Goal: Information Seeking & Learning: Learn about a topic

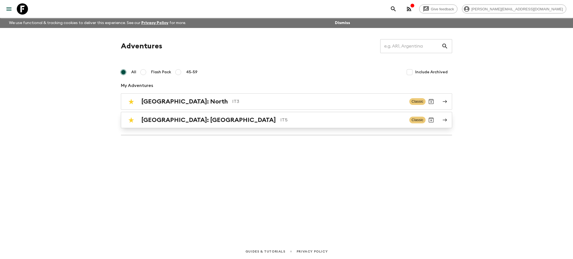
click at [188, 115] on div "[GEOGRAPHIC_DATA]: [GEOGRAPHIC_DATA] IT5 Classic" at bounding box center [276, 119] width 300 height 11
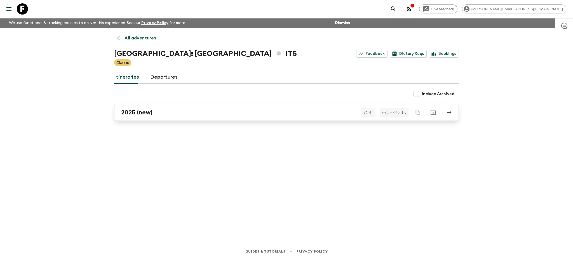
click at [179, 112] on div "2025 (new)" at bounding box center [281, 112] width 320 height 7
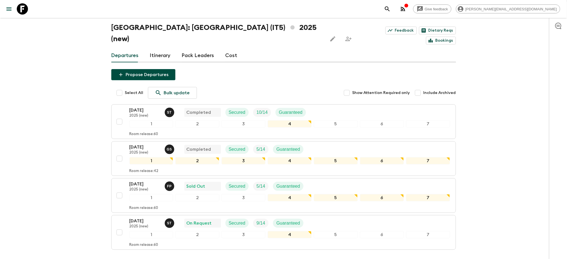
scroll to position [57, 0]
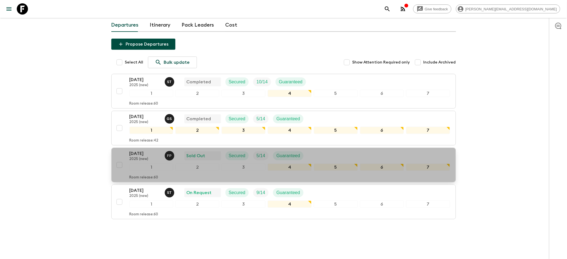
click at [150, 150] on p "[DATE]" at bounding box center [145, 153] width 31 height 7
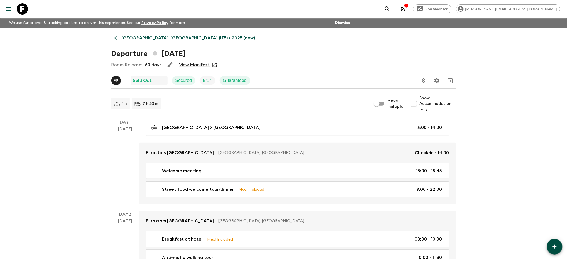
click at [201, 65] on link "View Manifest" at bounding box center [194, 65] width 31 height 6
click at [145, 39] on p "[GEOGRAPHIC_DATA]: [GEOGRAPHIC_DATA] (IT5) • 2025 (new)" at bounding box center [188, 38] width 133 height 7
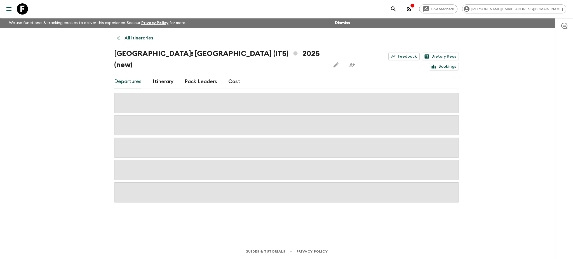
click at [233, 75] on link "Cost" at bounding box center [234, 81] width 12 height 13
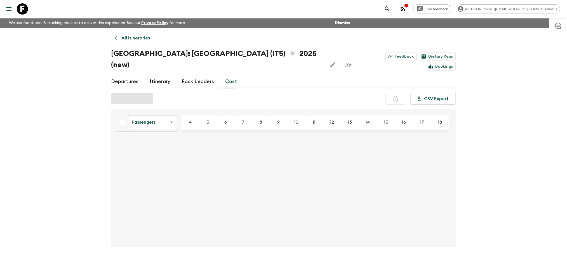
click at [162, 113] on body "Give feedback [PERSON_NAME][EMAIL_ADDRESS][DOMAIN_NAME] We use functional & tra…" at bounding box center [283, 139] width 567 height 278
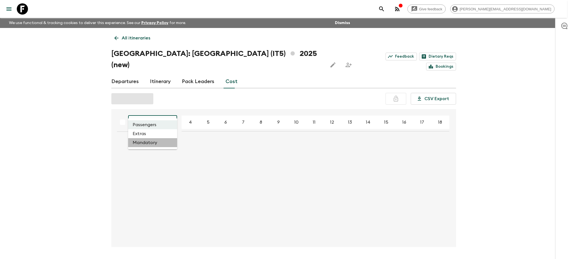
click at [141, 141] on li "Mandatory" at bounding box center [152, 142] width 49 height 9
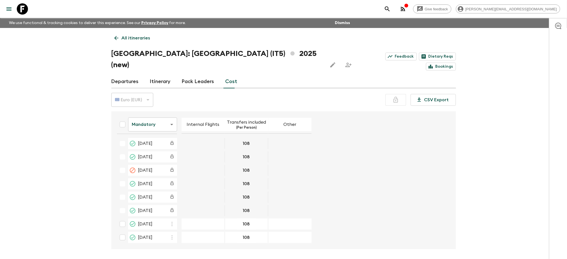
click at [161, 109] on body "Give feedback [PERSON_NAME][EMAIL_ADDRESS][DOMAIN_NAME] We use functional & tra…" at bounding box center [283, 140] width 567 height 280
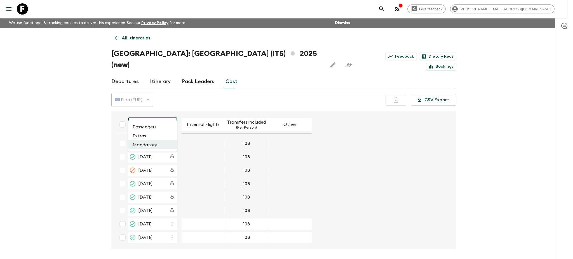
click at [158, 126] on li "Passengers" at bounding box center [152, 127] width 49 height 9
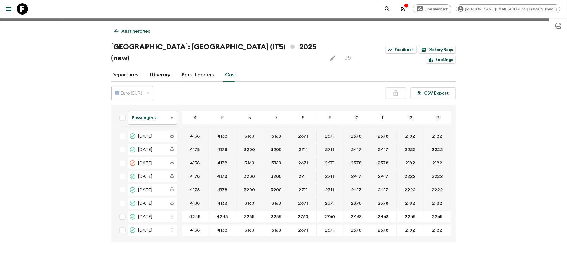
scroll to position [10, 0]
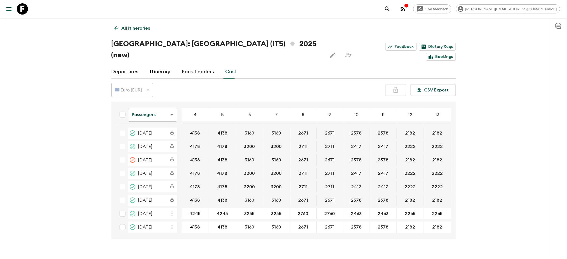
click at [144, 96] on body "Give feedback [PERSON_NAME][EMAIL_ADDRESS][DOMAIN_NAME] We use functional & tra…" at bounding box center [283, 130] width 567 height 280
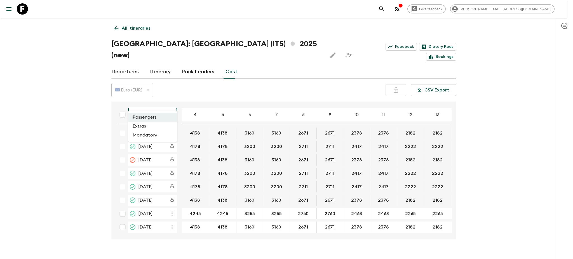
click at [147, 124] on li "Extras" at bounding box center [152, 126] width 49 height 9
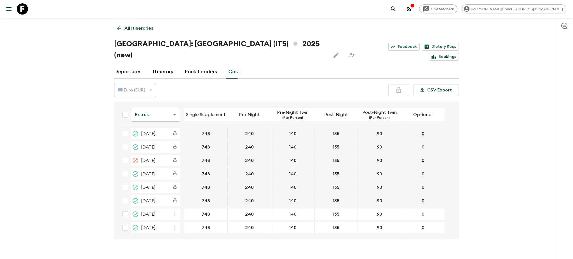
click at [158, 101] on body "Give feedback [PERSON_NAME][EMAIL_ADDRESS][DOMAIN_NAME] We use functional & tra…" at bounding box center [286, 130] width 573 height 280
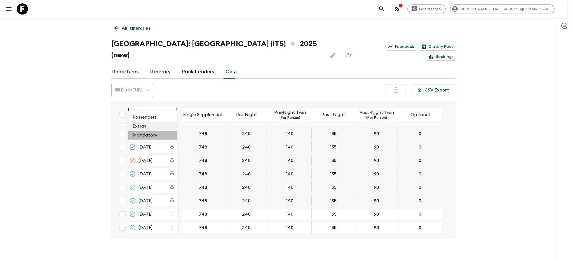
click at [153, 136] on li "Mandatory" at bounding box center [152, 135] width 49 height 9
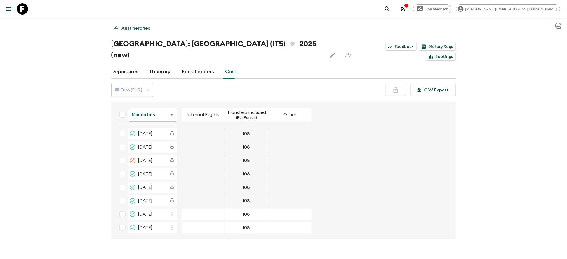
click at [161, 102] on body "Give feedback [PERSON_NAME][EMAIL_ADDRESS][DOMAIN_NAME] We use functional & tra…" at bounding box center [283, 130] width 567 height 280
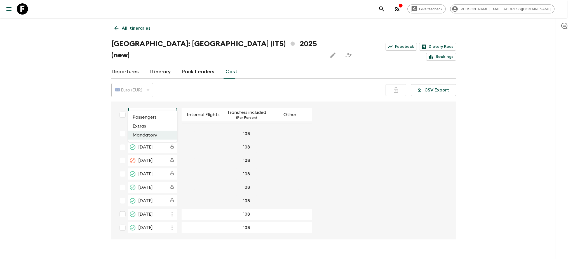
click at [156, 123] on li "Extras" at bounding box center [152, 126] width 49 height 9
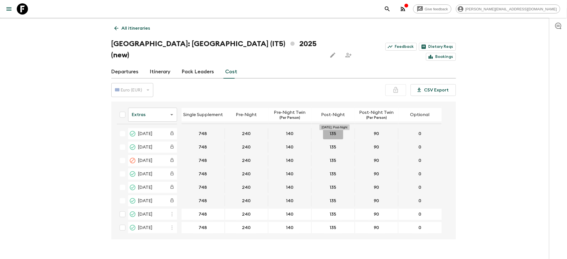
drag, startPoint x: 329, startPoint y: 121, endPoint x: 338, endPoint y: 121, distance: 9.2
click at [338, 128] on button "135" at bounding box center [333, 133] width 20 height 11
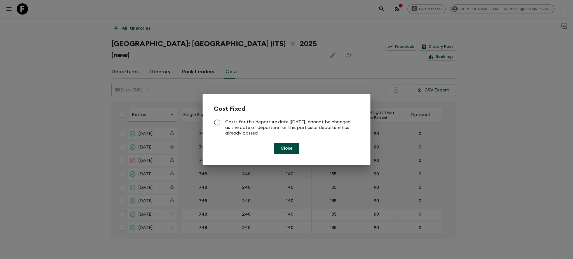
click at [281, 146] on button "Close" at bounding box center [286, 148] width 25 height 11
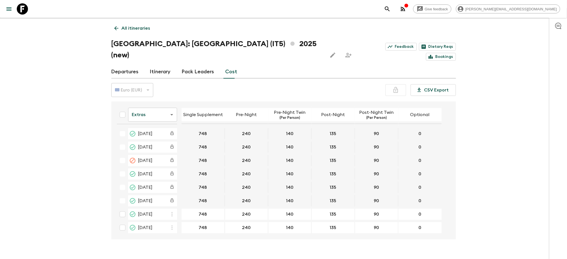
click at [140, 105] on body "Give feedback [PERSON_NAME][EMAIL_ADDRESS][DOMAIN_NAME] We use functional & tra…" at bounding box center [283, 130] width 567 height 280
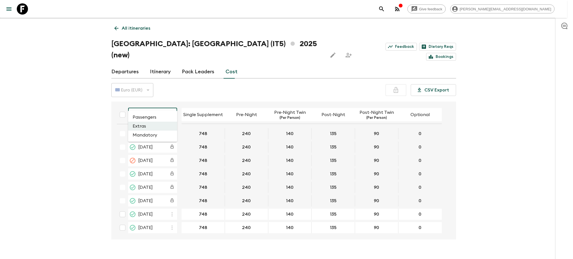
click at [145, 115] on li "Passengers" at bounding box center [152, 117] width 49 height 9
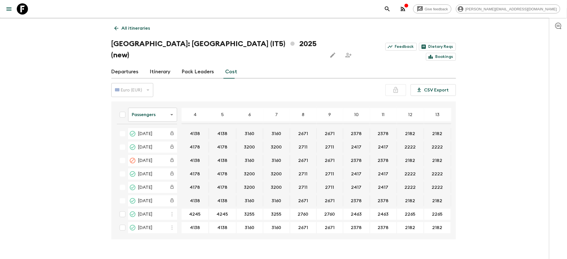
scroll to position [1, 0]
click at [142, 27] on p "All itineraries" at bounding box center [136, 28] width 29 height 7
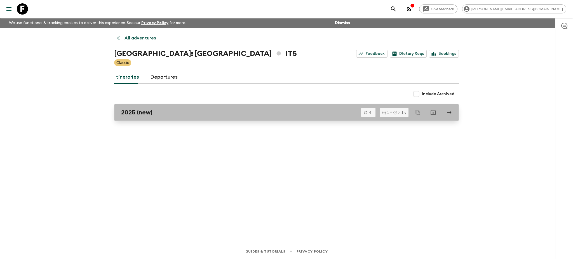
click at [144, 116] on link "2025 (new)" at bounding box center [286, 112] width 345 height 17
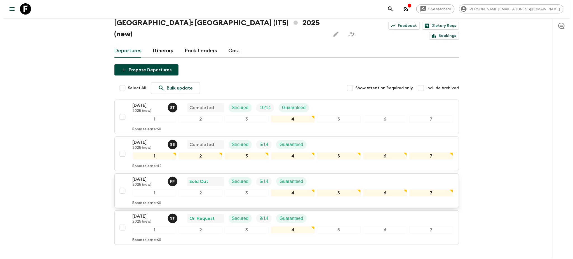
scroll to position [57, 0]
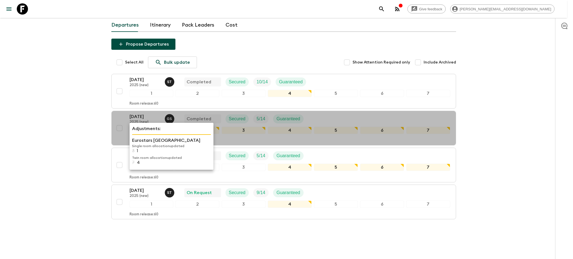
click at [144, 144] on p "Single room allocation updated" at bounding box center [171, 146] width 79 height 4
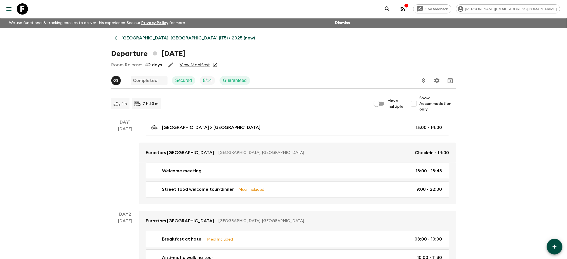
drag, startPoint x: 133, startPoint y: 35, endPoint x: 132, endPoint y: 42, distance: 7.2
click at [133, 35] on p "[GEOGRAPHIC_DATA]: [GEOGRAPHIC_DATA] (IT5) • 2025 (new)" at bounding box center [188, 38] width 133 height 7
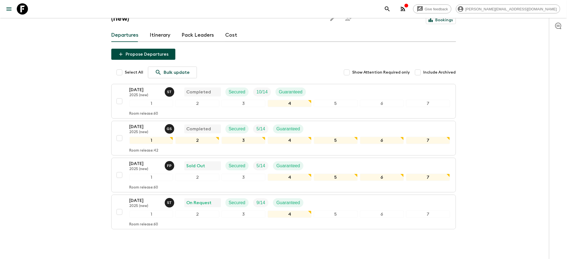
scroll to position [57, 0]
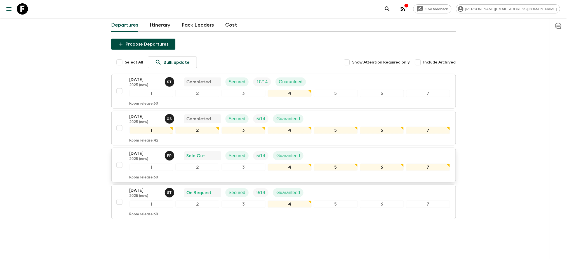
click at [138, 150] on p "[DATE]" at bounding box center [145, 153] width 31 height 7
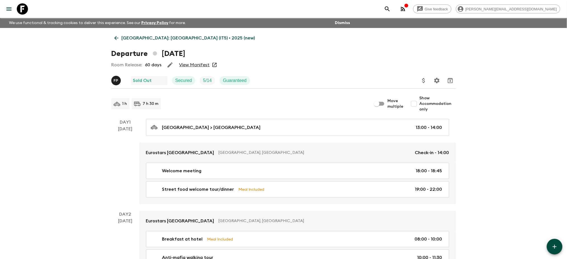
click at [137, 35] on link "[GEOGRAPHIC_DATA]: [GEOGRAPHIC_DATA] (IT5) • 2025 (new)" at bounding box center [184, 37] width 147 height 11
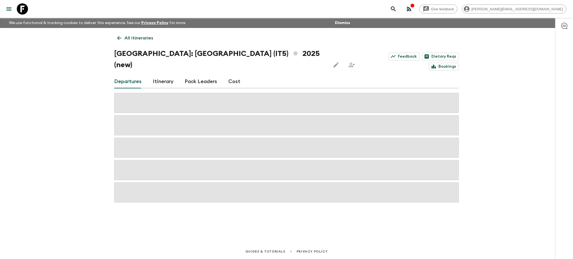
click at [199, 75] on link "Pack Leaders" at bounding box center [201, 81] width 32 height 13
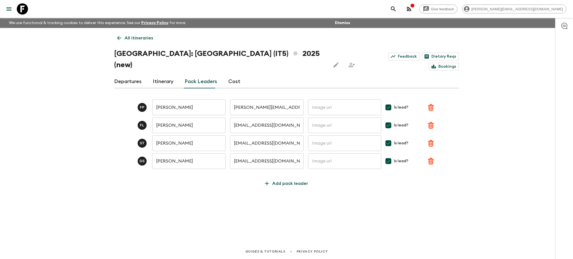
click at [238, 75] on div "Departures Itinerary Pack Leaders Cost" at bounding box center [286, 81] width 345 height 13
click at [235, 75] on link "Cost" at bounding box center [234, 81] width 12 height 13
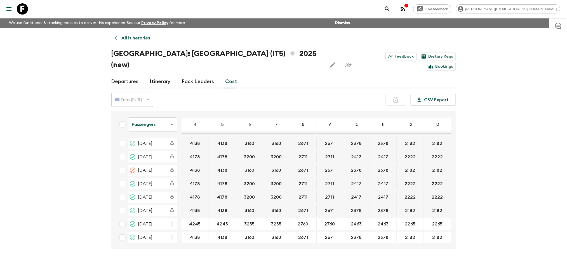
click at [162, 111] on body "Give feedback [PERSON_NAME][EMAIL_ADDRESS][DOMAIN_NAME] We use functional & tra…" at bounding box center [283, 140] width 567 height 280
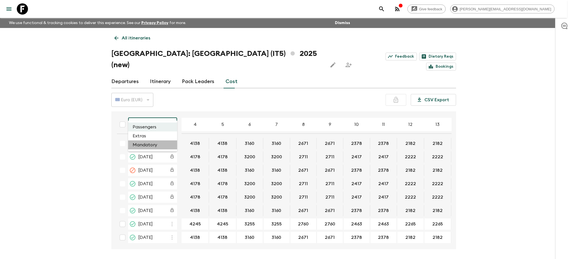
click at [154, 143] on li "Mandatory" at bounding box center [152, 144] width 49 height 9
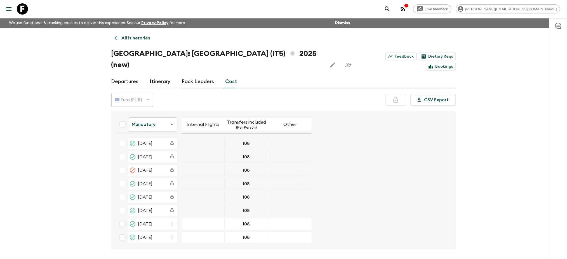
click at [159, 114] on body "Give feedback [PERSON_NAME][EMAIL_ADDRESS][DOMAIN_NAME] We use functional & tra…" at bounding box center [283, 140] width 567 height 280
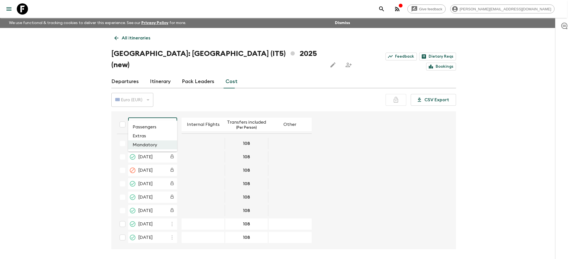
click at [154, 134] on li "Extras" at bounding box center [152, 136] width 49 height 9
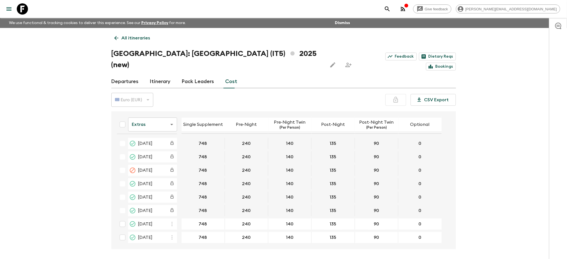
scroll to position [10, 0]
